Goal: Task Accomplishment & Management: Manage account settings

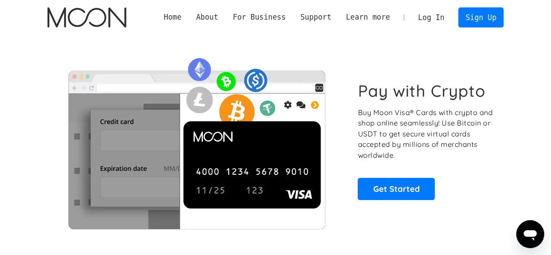
click at [432, 19] on link "Log In" at bounding box center [431, 17] width 41 height 19
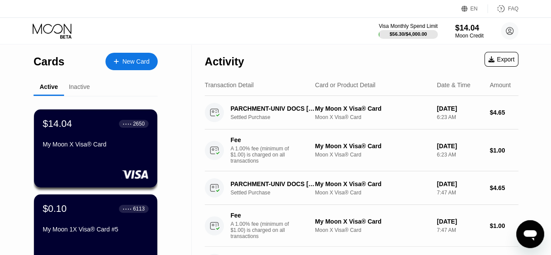
click at [104, 145] on div "My Moon X Visa® Card" at bounding box center [96, 144] width 106 height 7
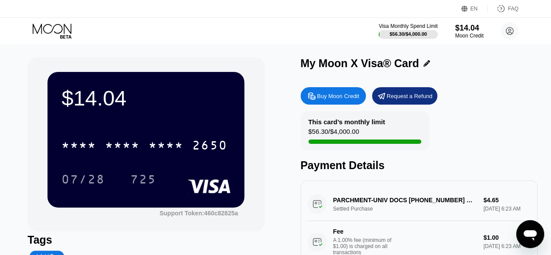
click at [170, 156] on div "* * * * * * * * * * * * 2650" at bounding box center [144, 145] width 176 height 22
